Goal: Information Seeking & Learning: Learn about a topic

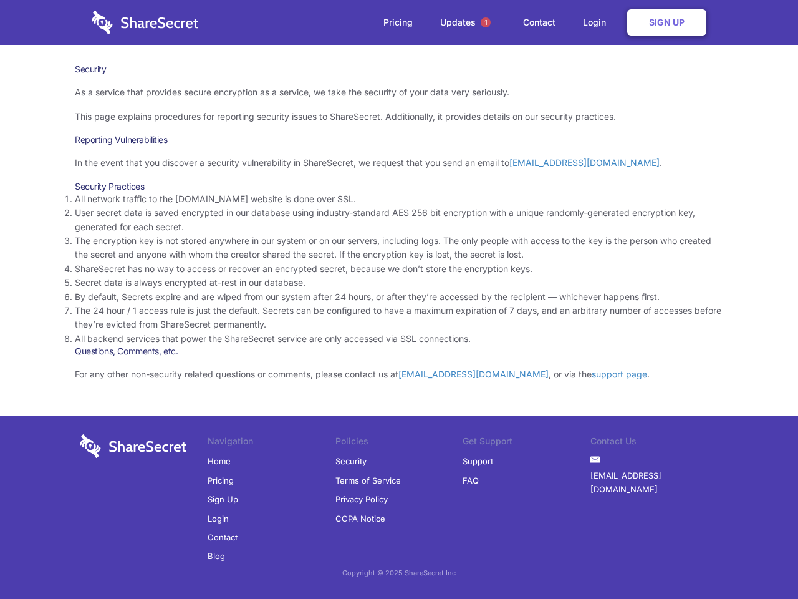
click at [399, 299] on li "By default, Secrets expire and are wiped from our system after 24 hours, or aft…" at bounding box center [399, 297] width 648 height 14
click at [486, 22] on span "1" at bounding box center [486, 22] width 10 height 10
